Goal: Manage account settings

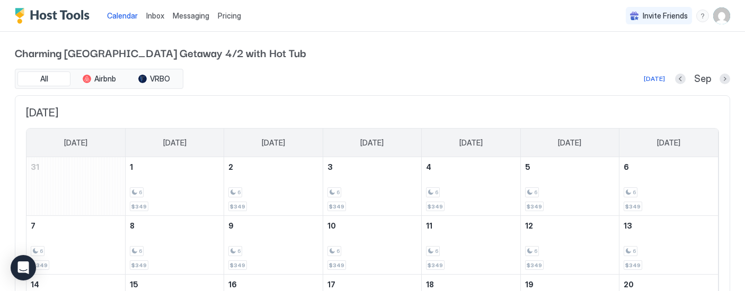
click at [722, 16] on img "User profile" at bounding box center [721, 15] width 17 height 17
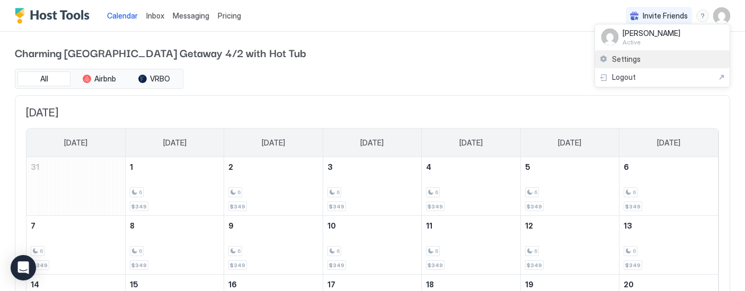
click at [621, 58] on span "Settings" at bounding box center [626, 60] width 29 height 10
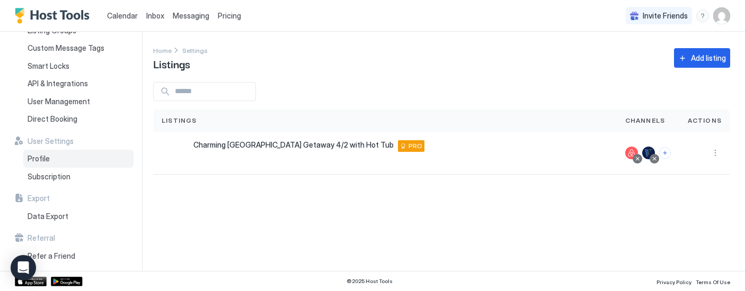
scroll to position [70, 0]
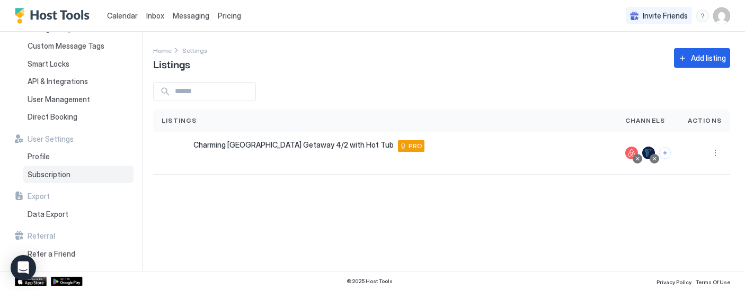
click at [44, 176] on span "Subscription" at bounding box center [49, 175] width 43 height 10
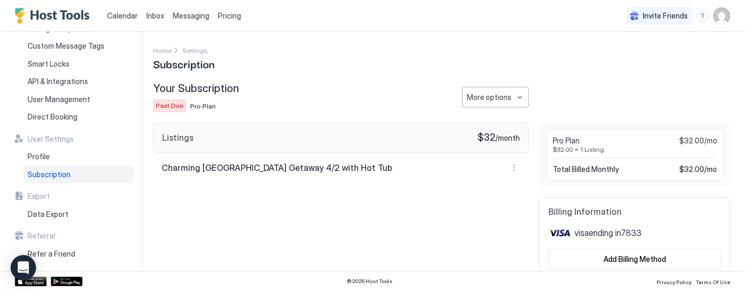
click at [163, 106] on span "Past Due" at bounding box center [170, 106] width 28 height 10
click at [517, 93] on button "More options" at bounding box center [495, 97] width 67 height 21
click at [584, 74] on div at bounding box center [372, 145] width 745 height 291
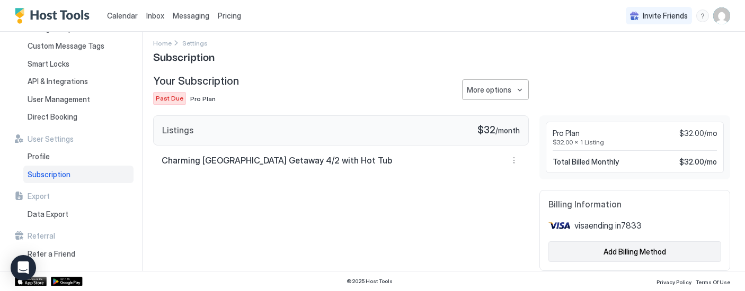
click at [614, 255] on div "Add Billing Method" at bounding box center [634, 251] width 63 height 11
